Goal: Task Accomplishment & Management: Manage account settings

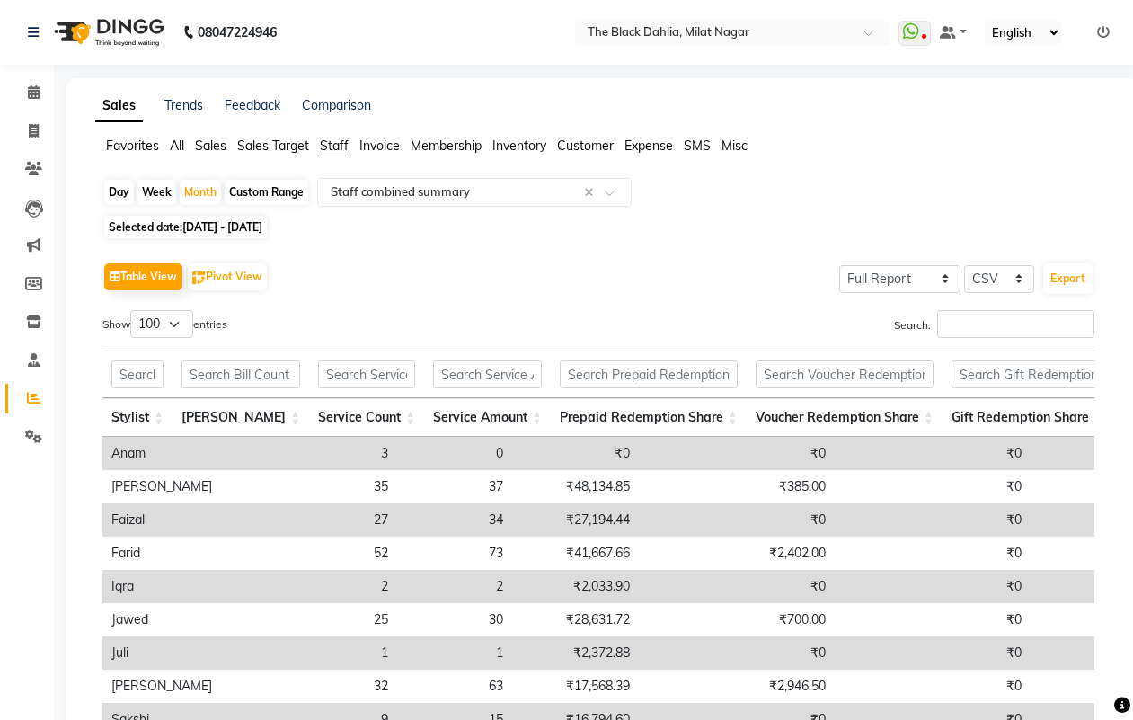
select select "full_report"
select select "csv"
select select "100"
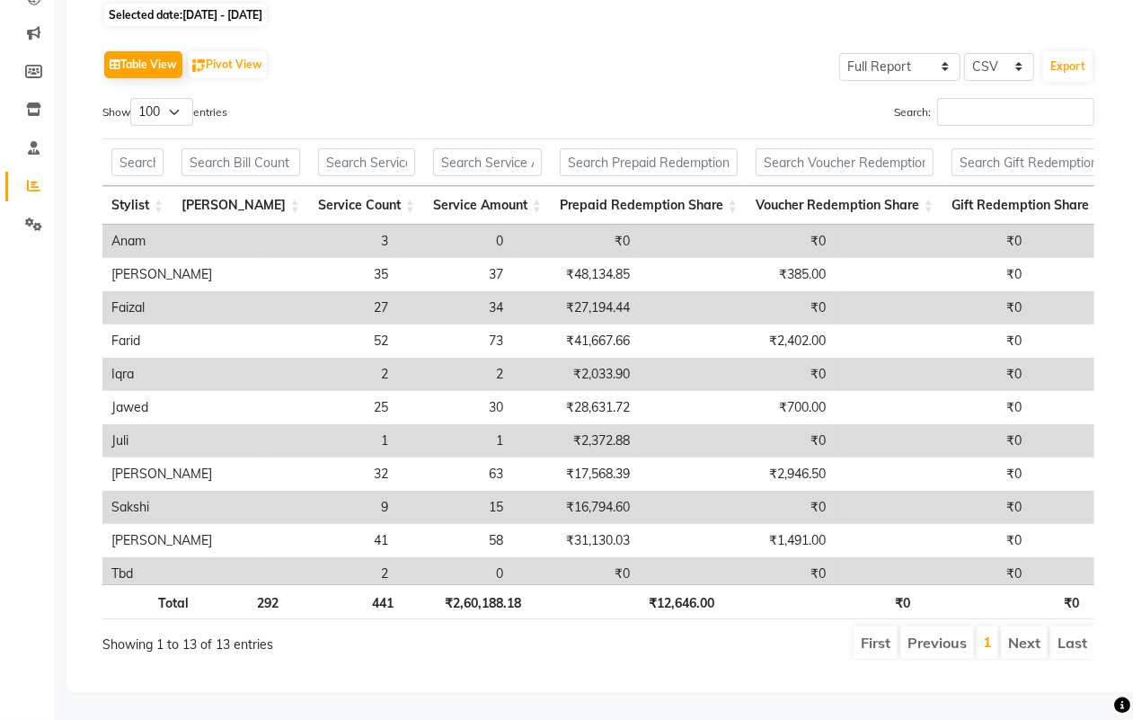
click at [171, 102] on select "10 25 50 100" at bounding box center [161, 112] width 63 height 28
click at [133, 98] on select "10 25 50 100" at bounding box center [161, 112] width 63 height 28
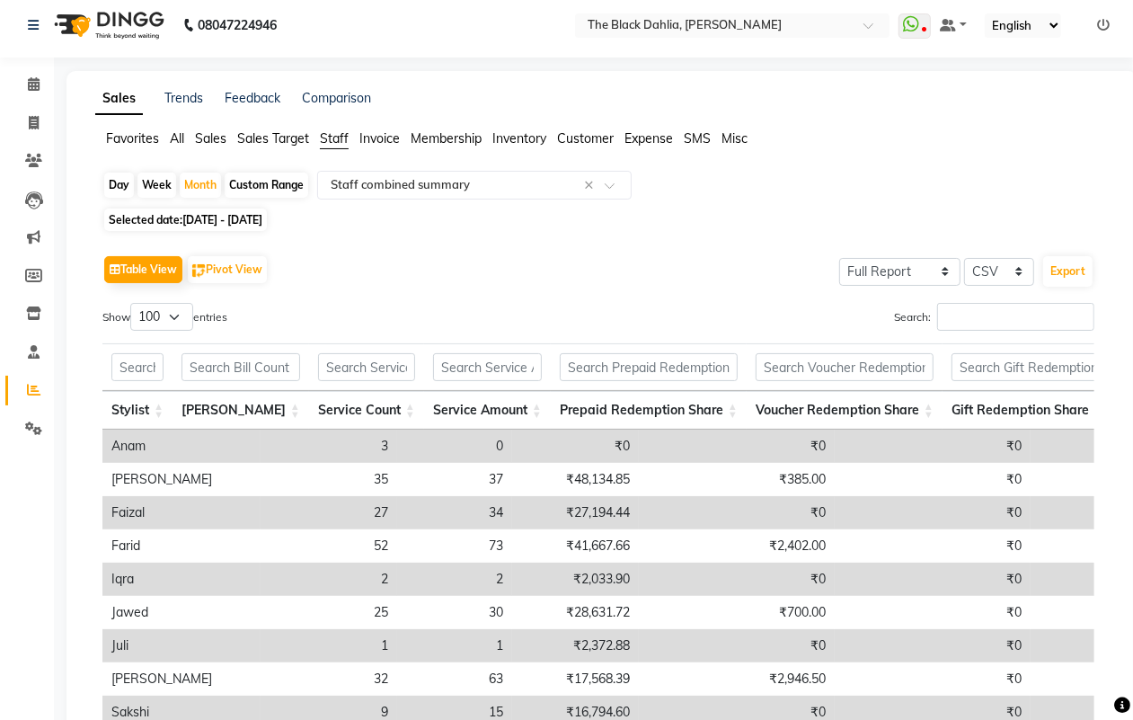
click at [459, 298] on div "Table View Pivot View Select Full Report Filtered Report Select CSV PDF Export …" at bounding box center [598, 558] width 992 height 615
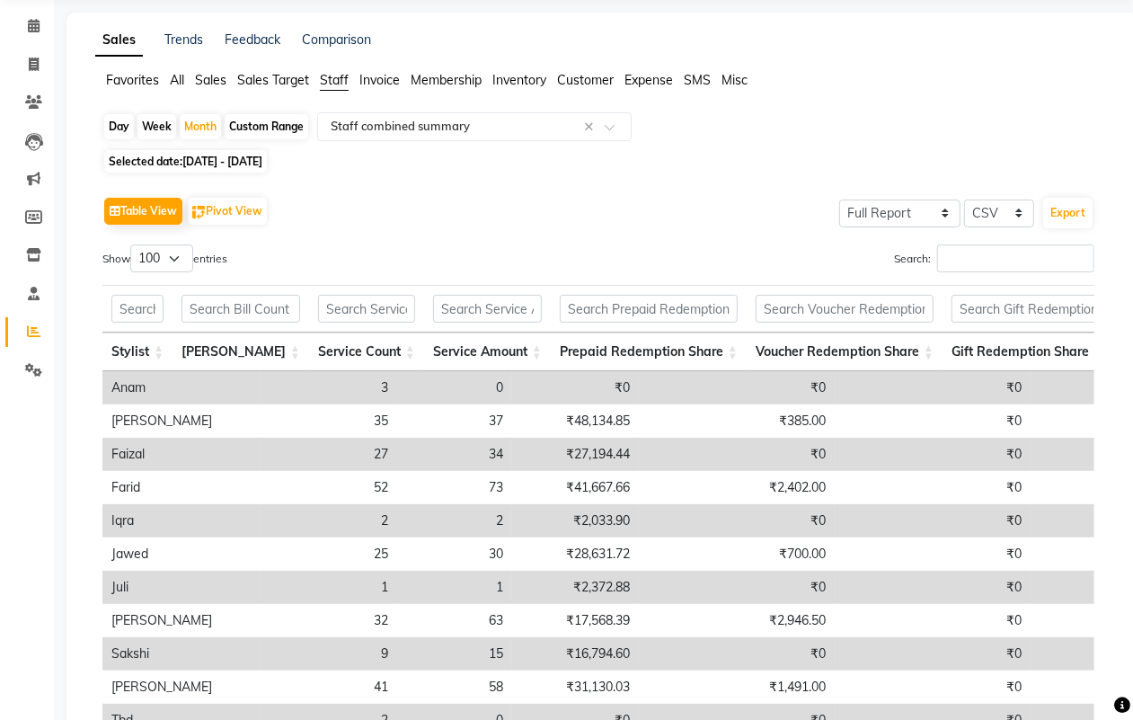
scroll to position [120, 0]
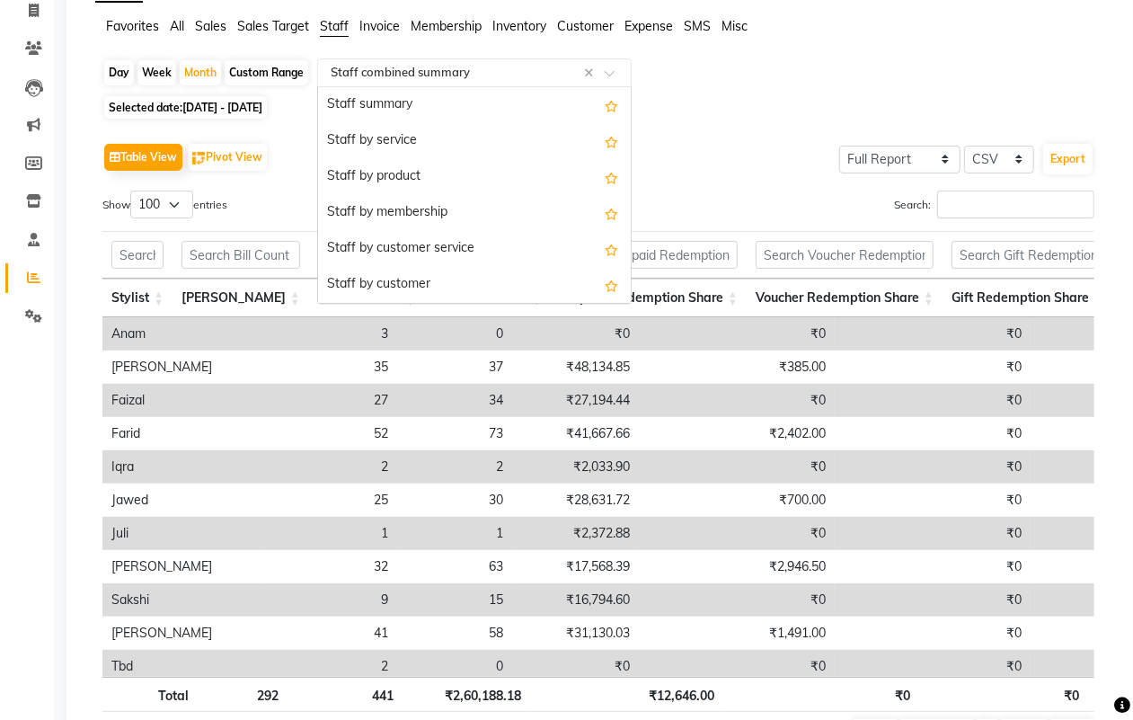
click at [418, 76] on input "text" at bounding box center [456, 73] width 259 height 18
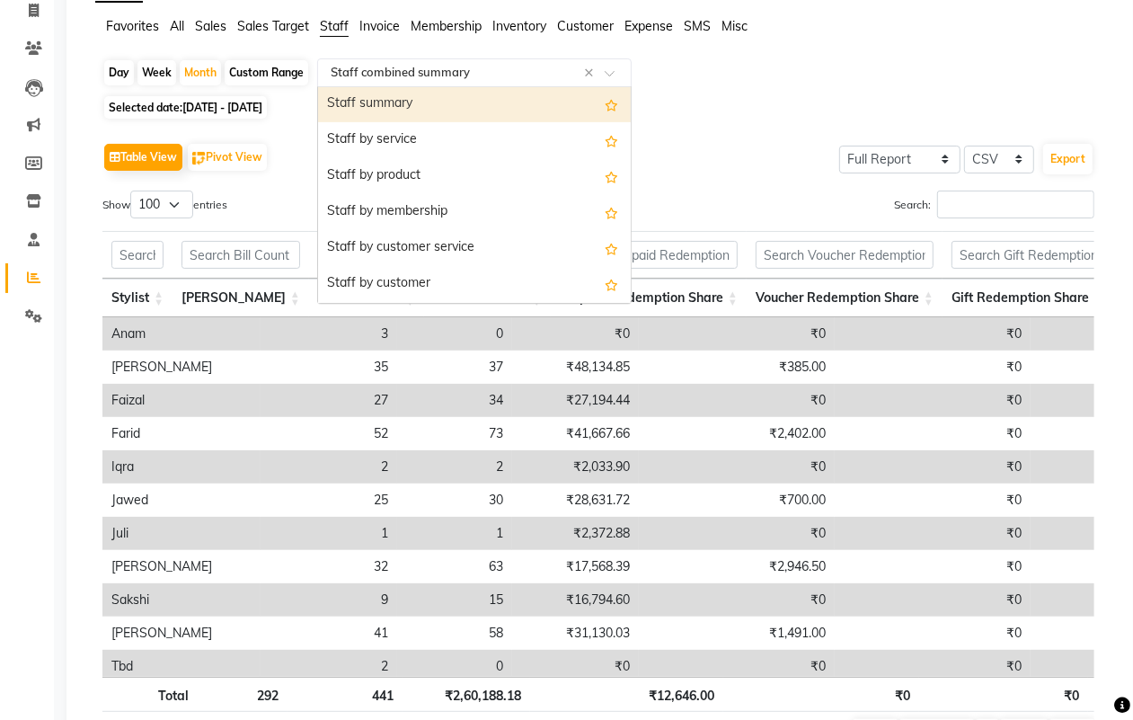
scroll to position [0, 0]
click at [454, 106] on div "Staff summary" at bounding box center [474, 105] width 313 height 36
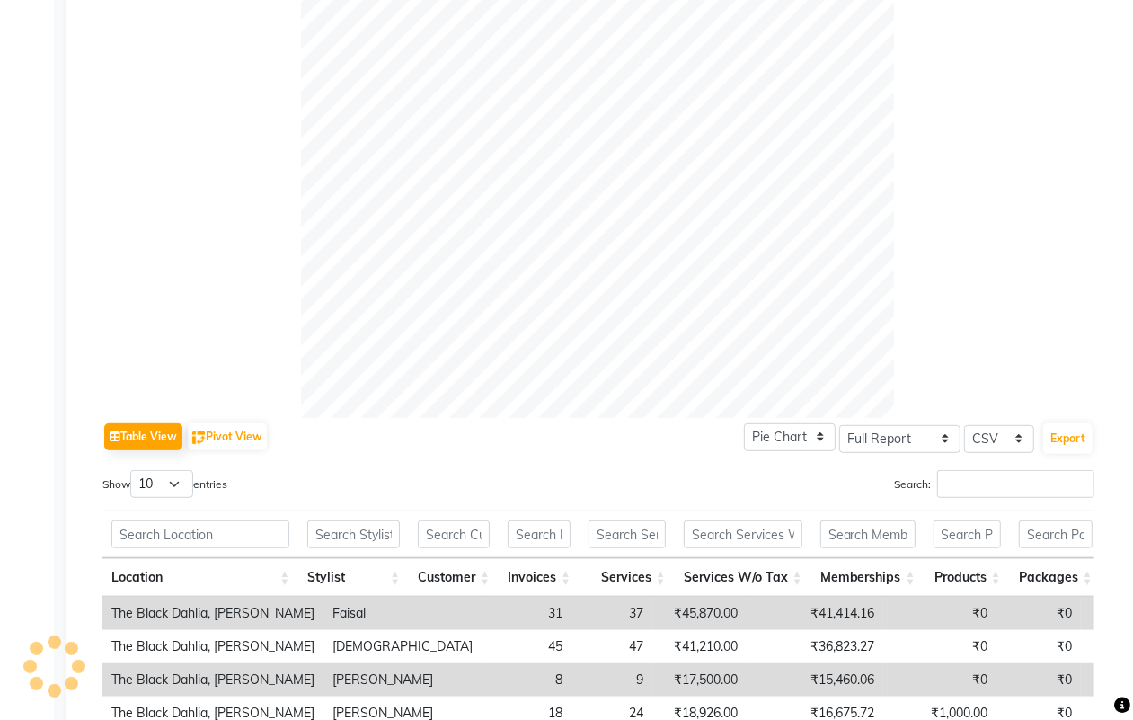
scroll to position [457, 0]
click at [145, 478] on select "10 25 50 100" at bounding box center [161, 482] width 63 height 28
select select "100"
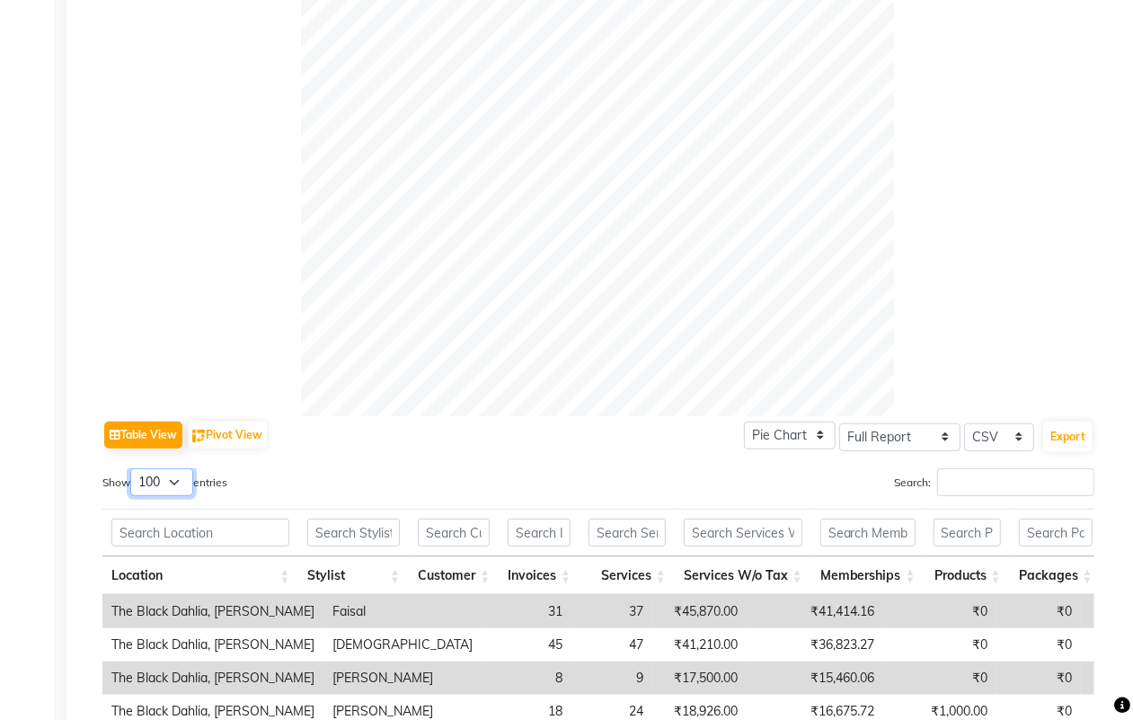
click at [133, 468] on select "10 25 50 100" at bounding box center [161, 482] width 63 height 28
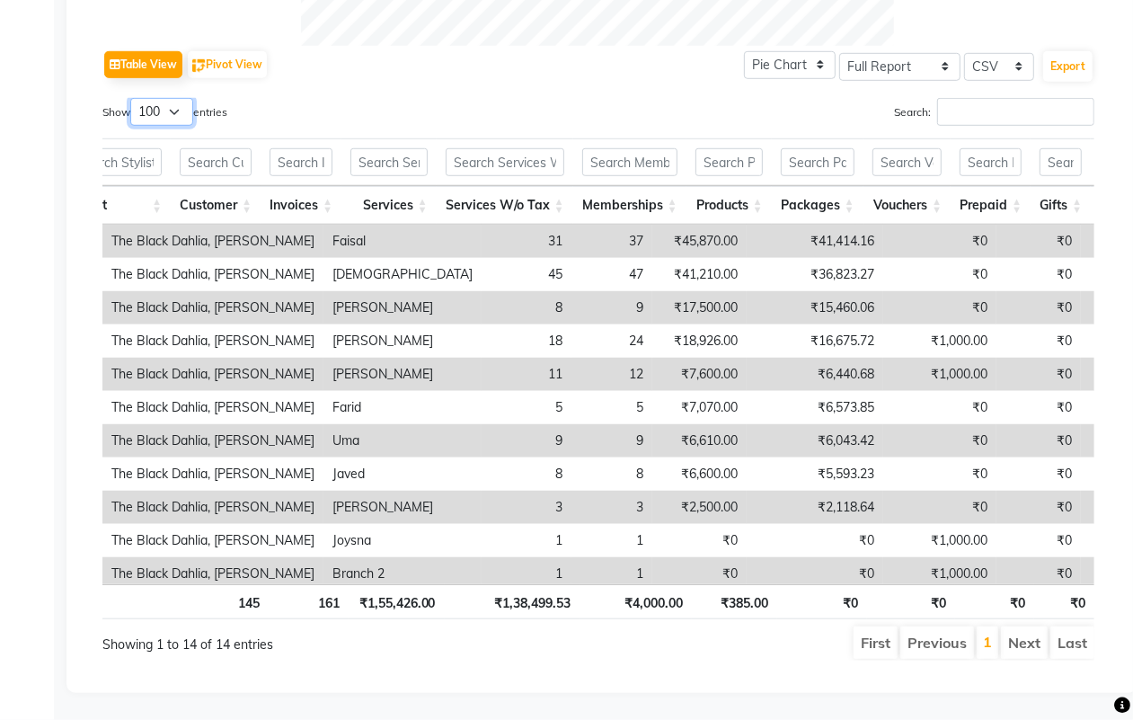
scroll to position [0, 0]
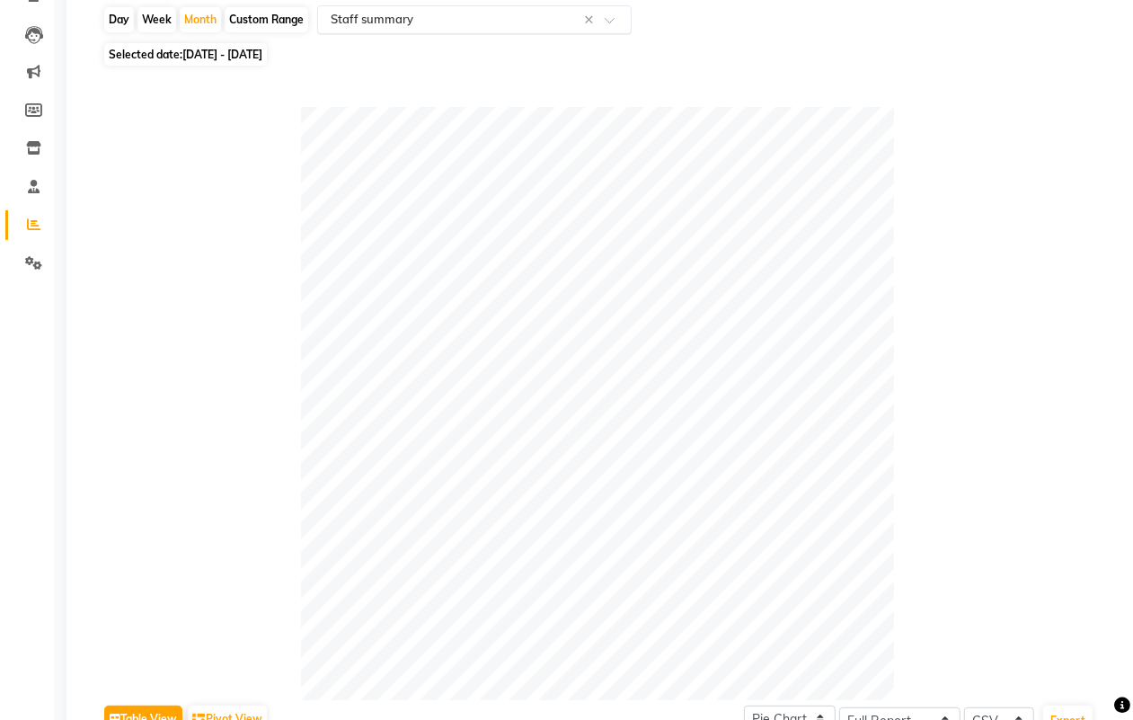
click at [454, 20] on input "text" at bounding box center [456, 20] width 259 height 18
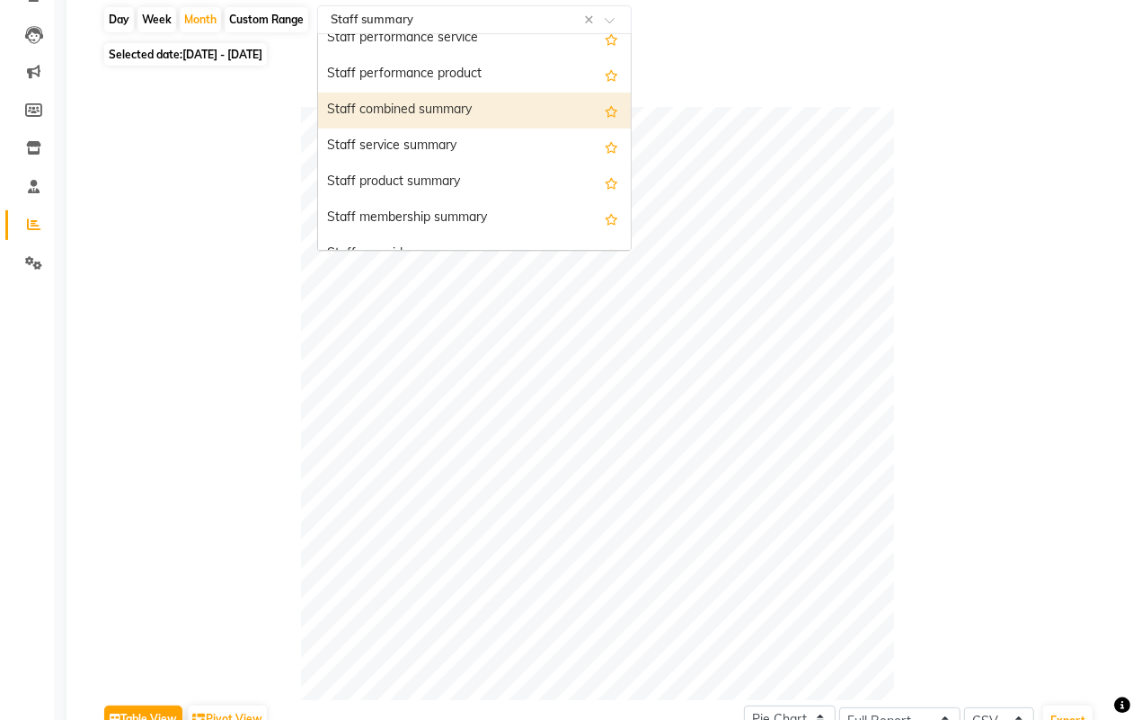
click at [476, 111] on div "Staff combined summary" at bounding box center [474, 111] width 313 height 36
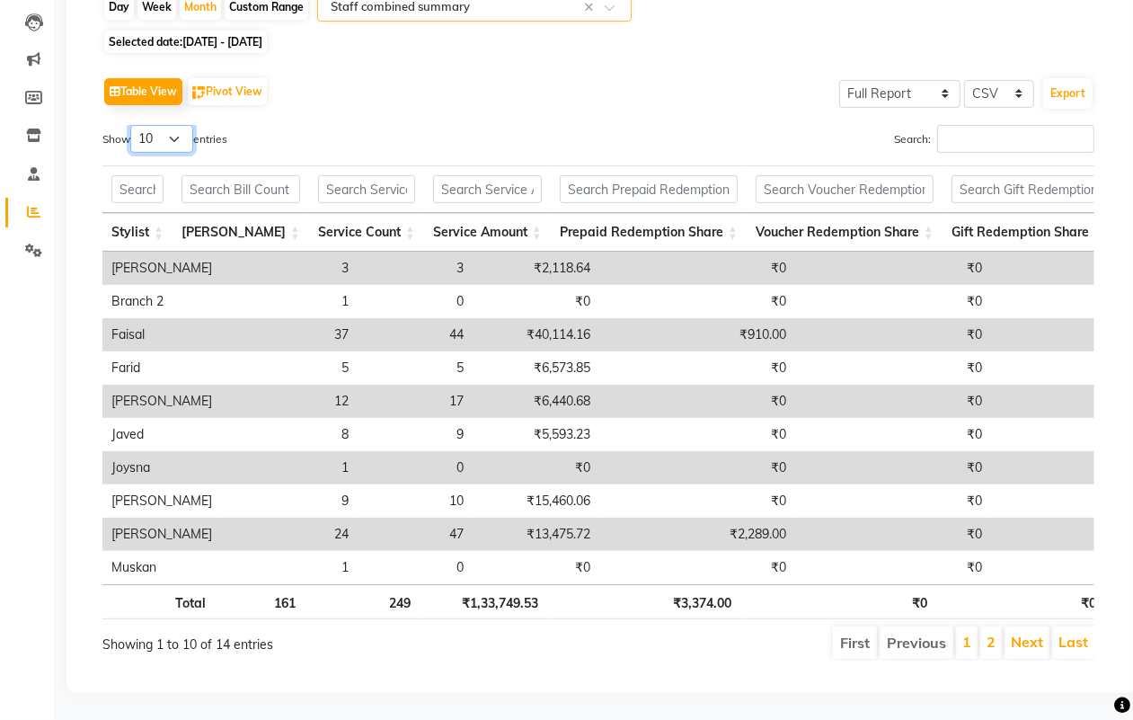
click at [166, 125] on select "10 25 50 100" at bounding box center [161, 139] width 63 height 28
select select "100"
click at [133, 125] on select "10 25 50 100" at bounding box center [161, 139] width 63 height 28
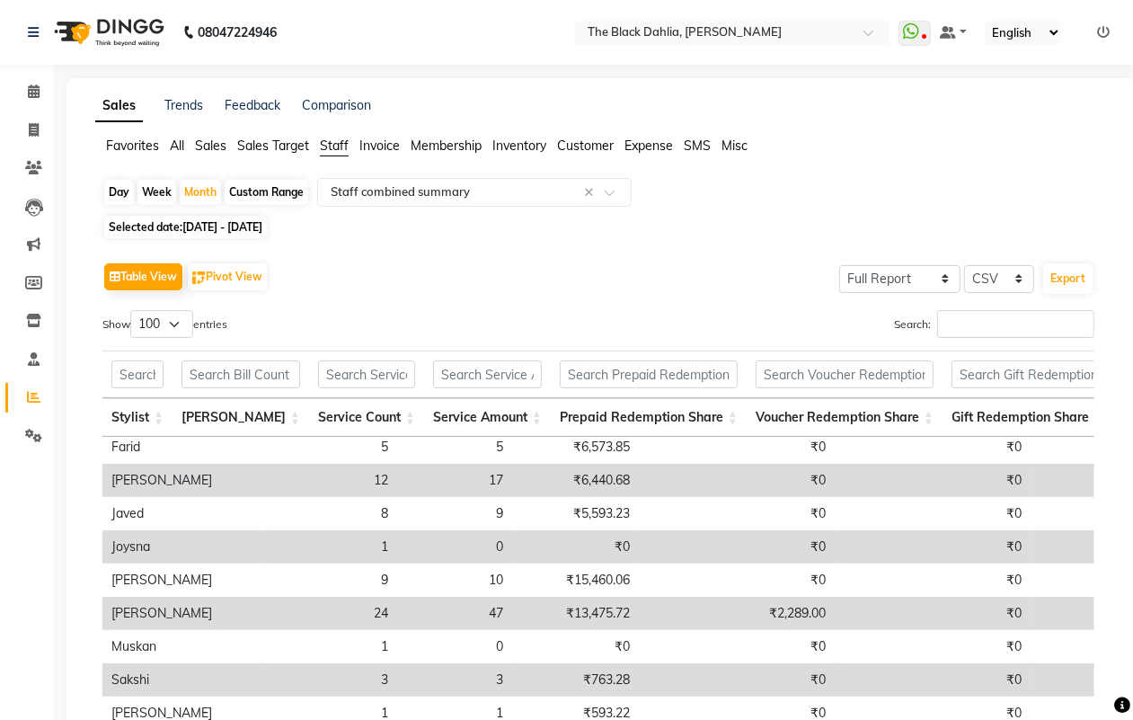
click at [1097, 31] on ul "WhatsApp Status ✕ Status: Disconnected Most Recent Message: [DATE] 06:03 PM Rec…" at bounding box center [1009, 33] width 220 height 24
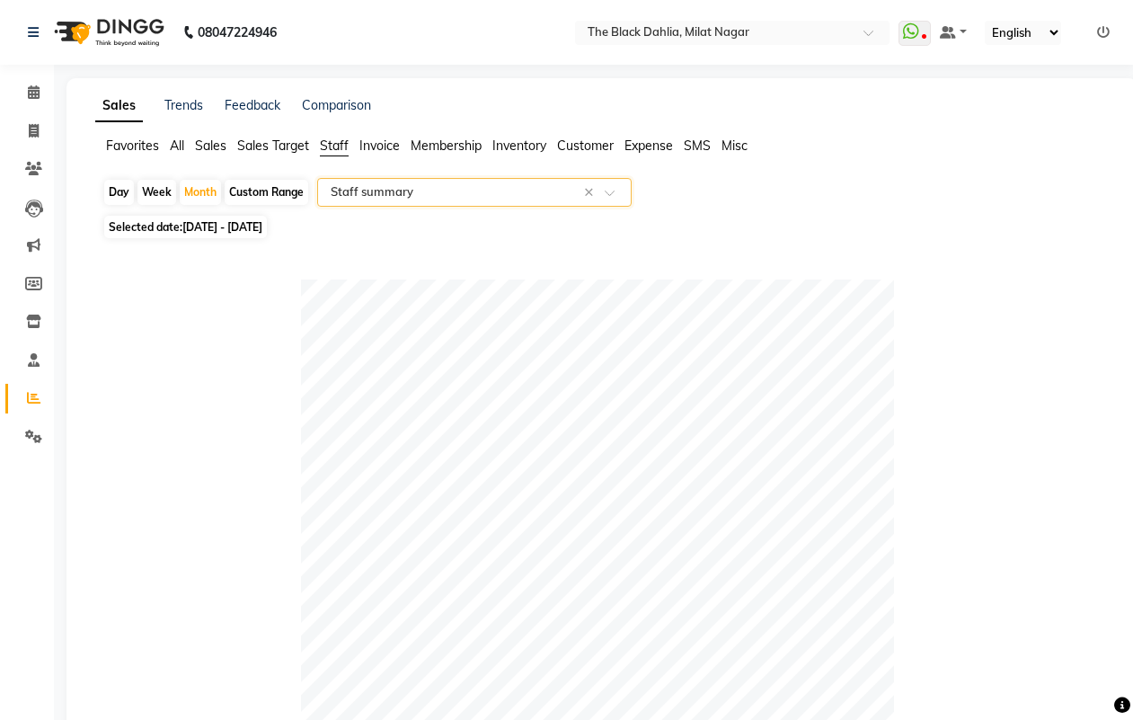
select select "full_report"
select select "csv"
select select "100"
click at [1101, 26] on icon at bounding box center [1103, 32] width 13 height 13
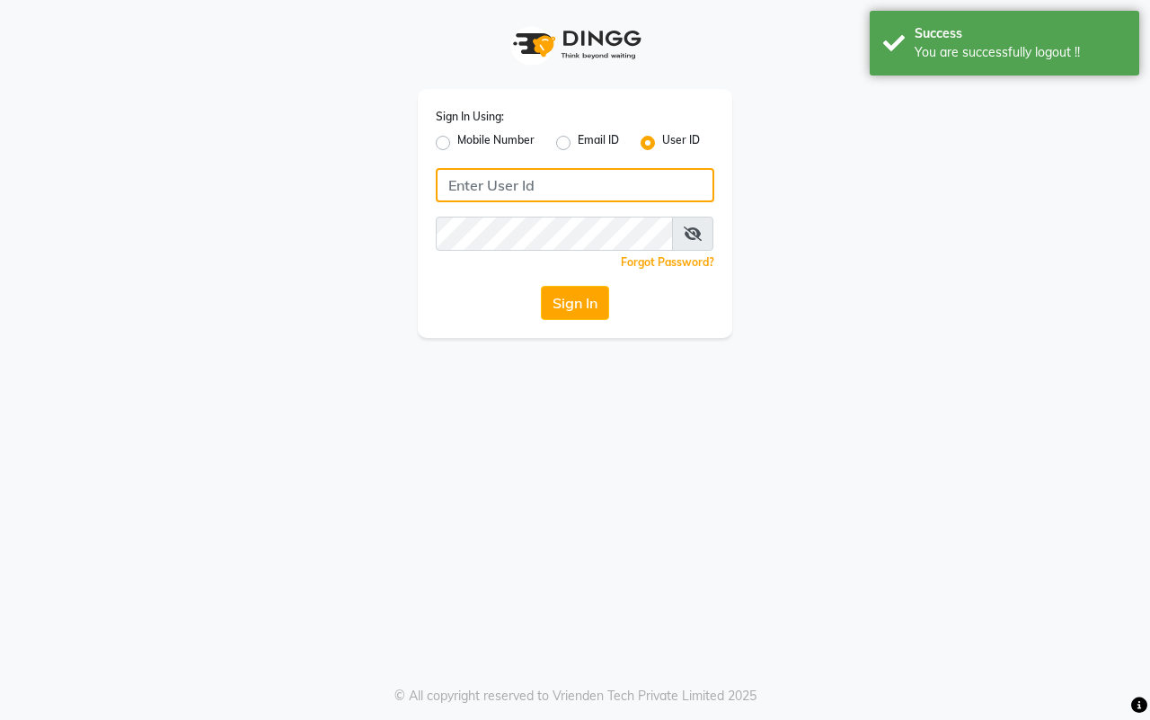
type input "7977738938"
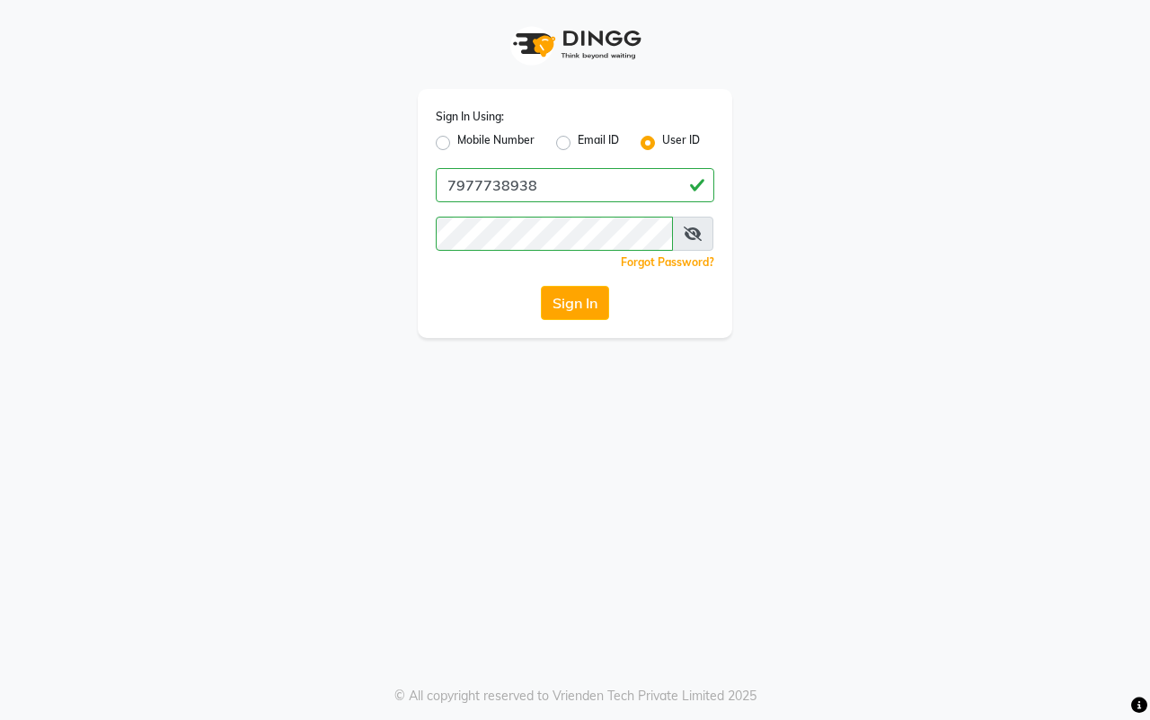
click at [458, 142] on label "Mobile Number" at bounding box center [496, 143] width 77 height 22
click at [458, 142] on input "Mobile Number" at bounding box center [464, 138] width 12 height 12
radio input "true"
radio input "false"
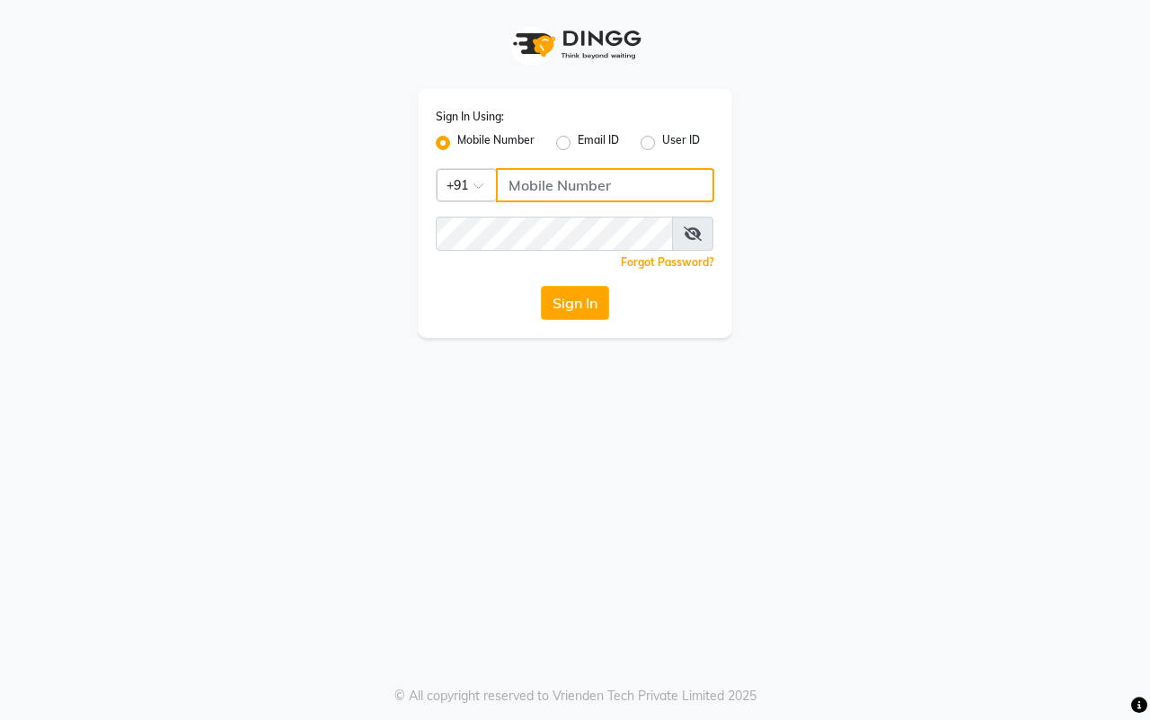
click at [541, 184] on input "Username" at bounding box center [605, 185] width 218 height 34
type input "8169214680"
click at [575, 298] on button "Sign In" at bounding box center [575, 303] width 68 height 34
